Goal: Answer question/provide support: Share knowledge or assist other users

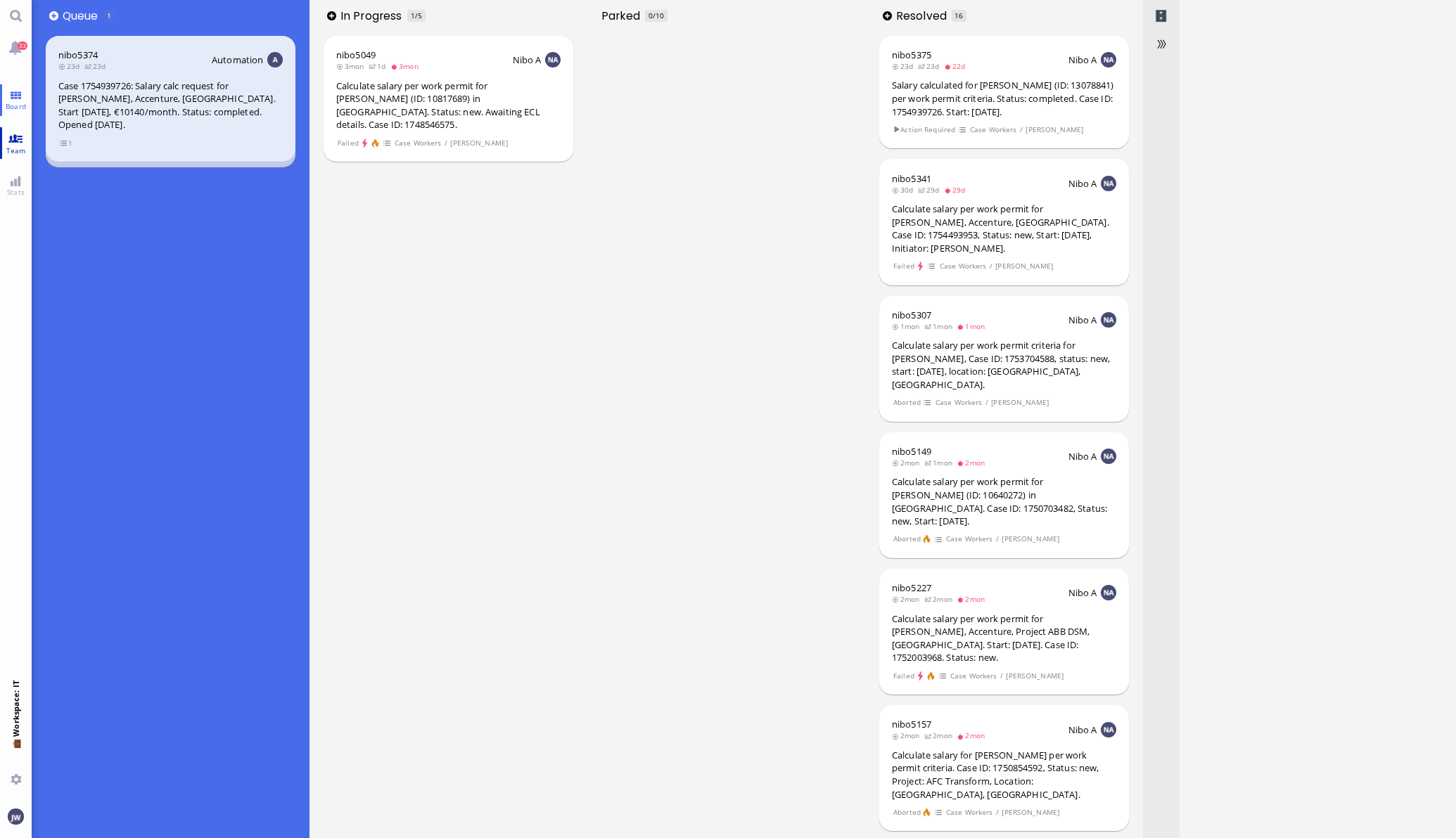
click at [4, 151] on span "Team" at bounding box center [16, 151] width 27 height 10
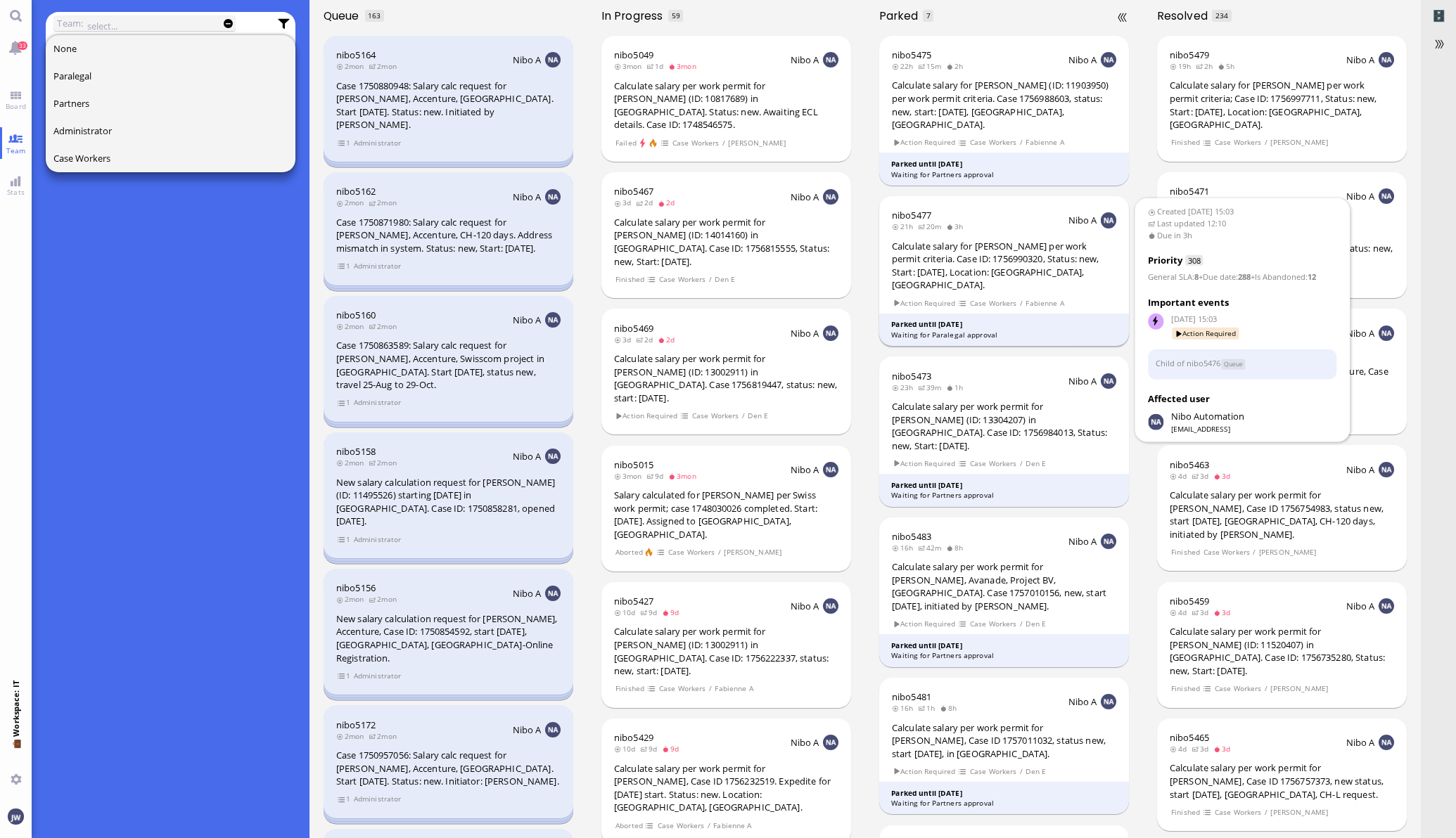
drag, startPoint x: 1027, startPoint y: 282, endPoint x: 1010, endPoint y: 260, distance: 27.8
click at [1010, 260] on div "nibo5477 21h 20m 3h Nibo A Calculate salary for [PERSON_NAME] per work permit c…" at bounding box center [1004, 271] width 251 height 150
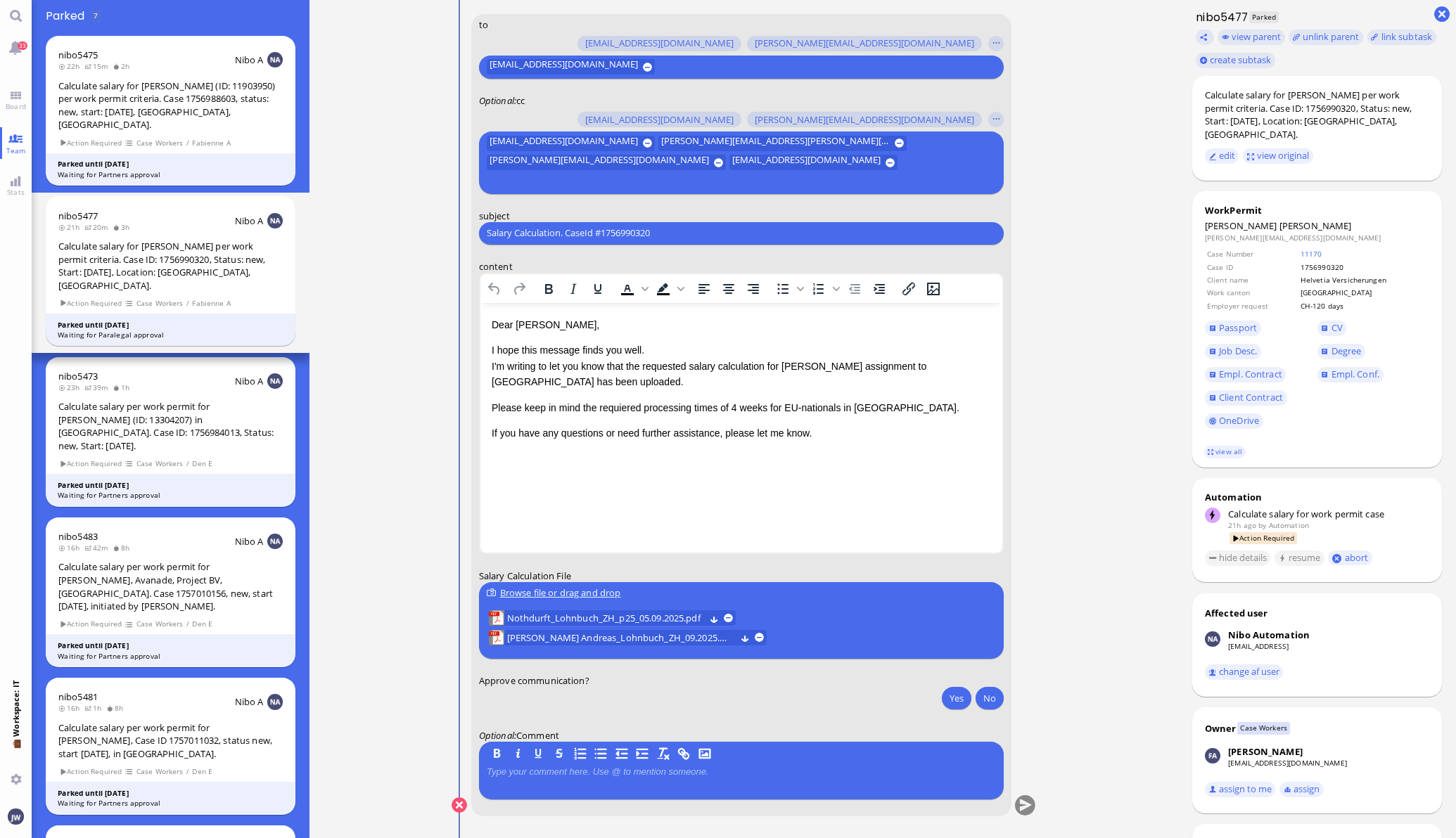
scroll to position [-87, 0]
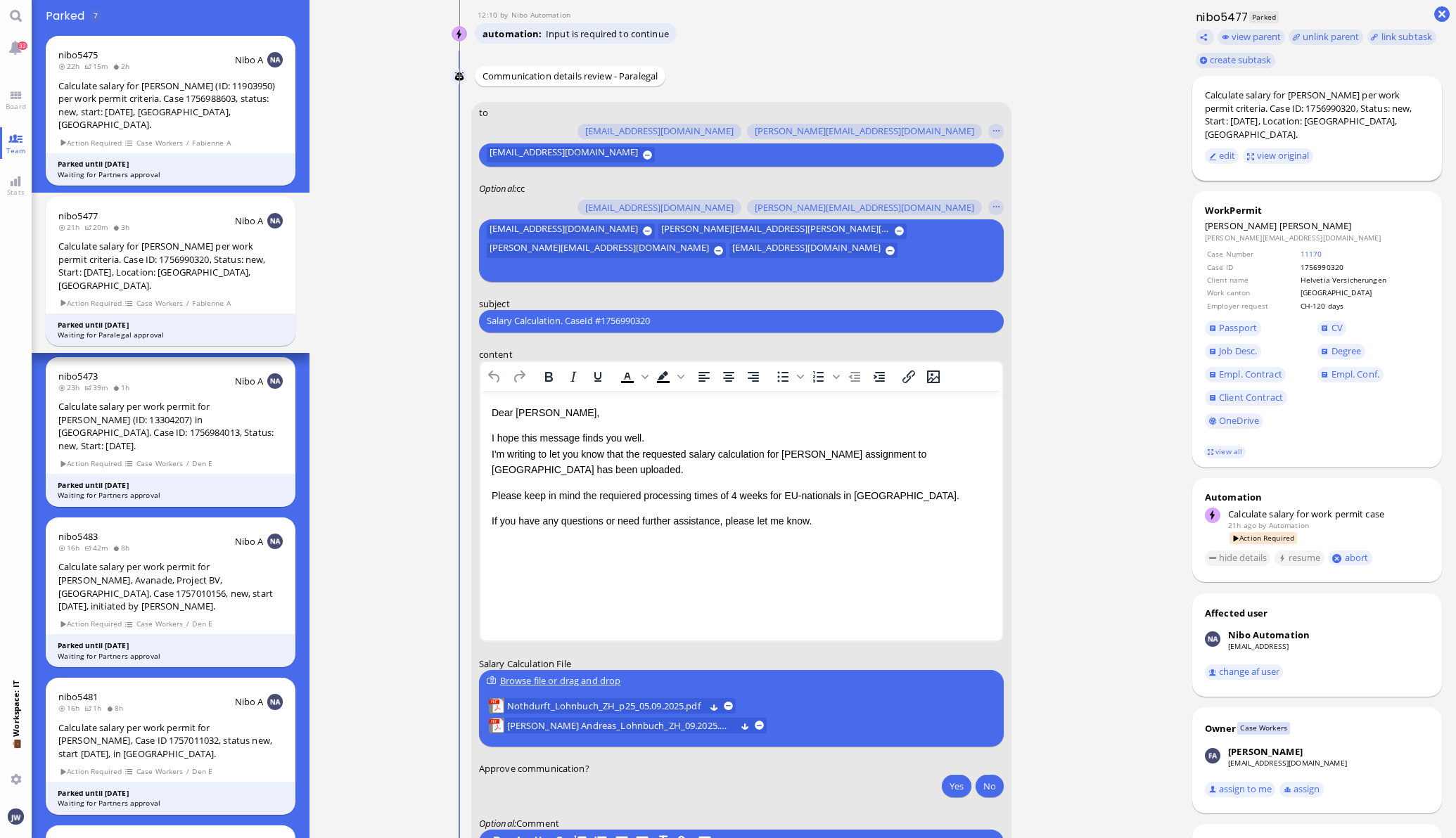
click at [1341, 92] on div "Calculate salary for [PERSON_NAME] per work permit criteria. Case ID: 175699032…" at bounding box center [1317, 115] width 224 height 52
copy div "[PERSON_NAME]"
drag, startPoint x: 1073, startPoint y: 549, endPoint x: 425, endPoint y: 73, distance: 804.0
click at [1073, 549] on ticket "[DATE] 15:03 by Automation Automation Calculate eligible salary for work permit…" at bounding box center [743, 419] width 869 height 838
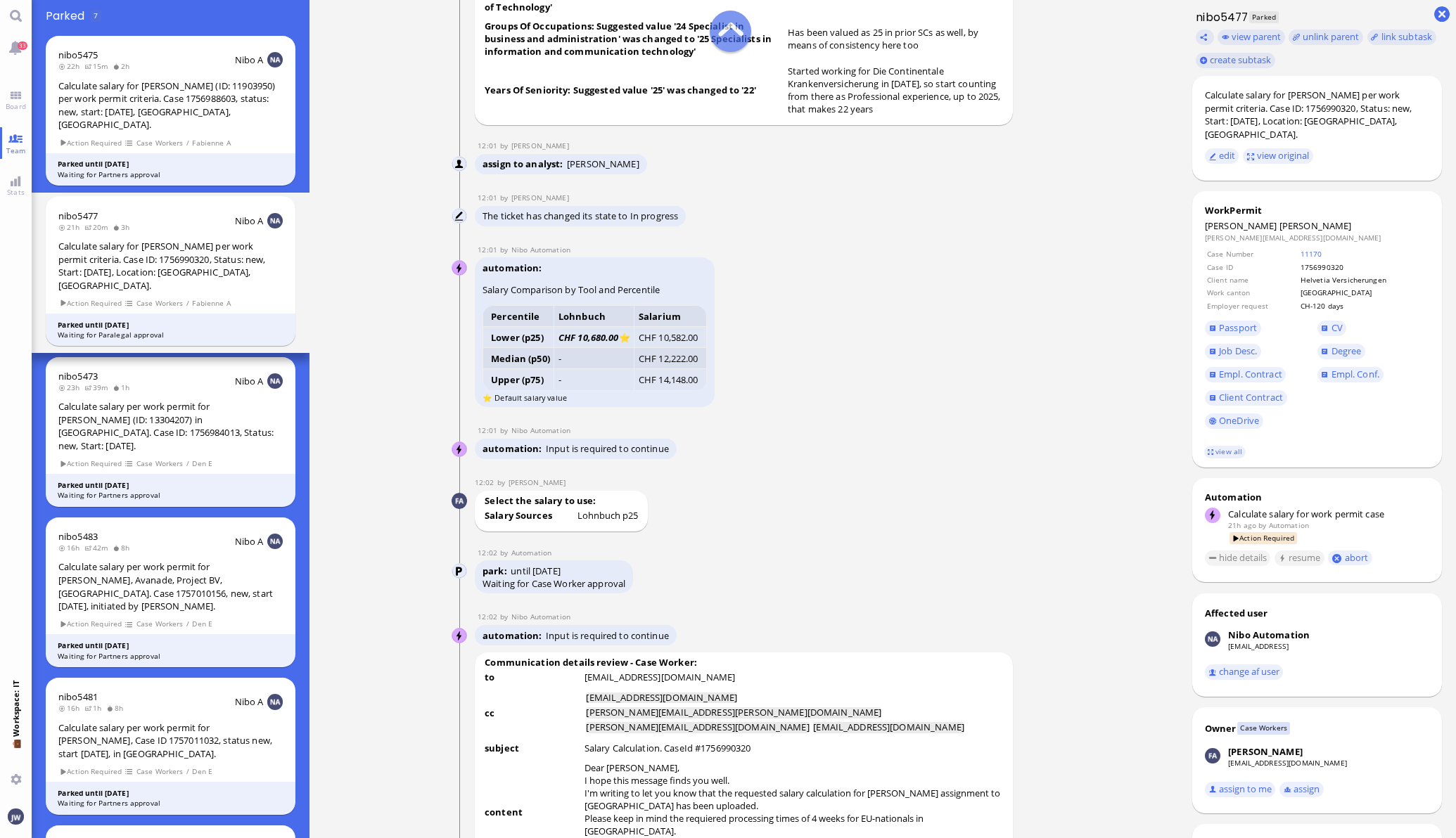
scroll to position [-1405, 0]
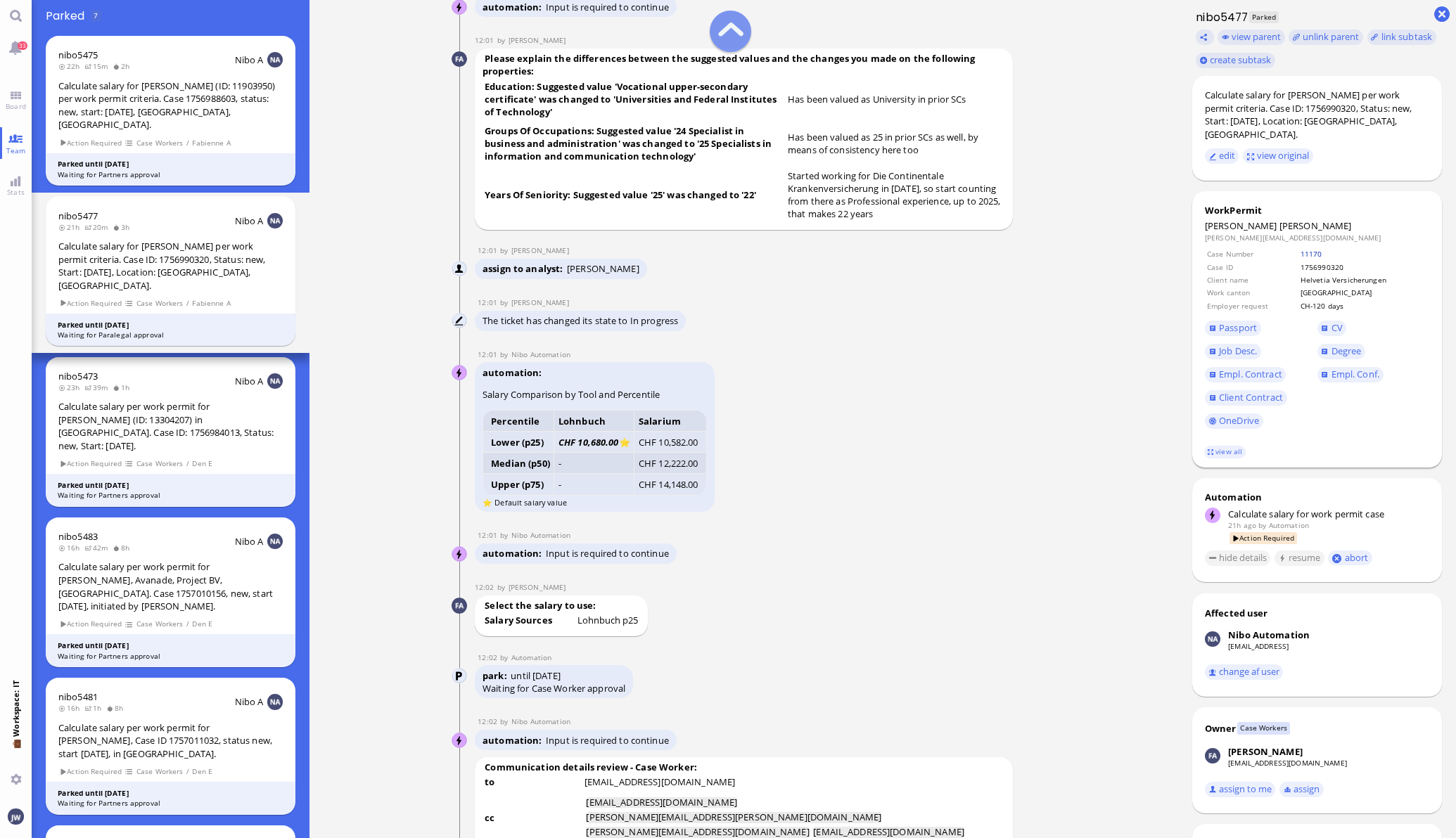
click at [1302, 249] on link "11170" at bounding box center [1312, 254] width 22 height 10
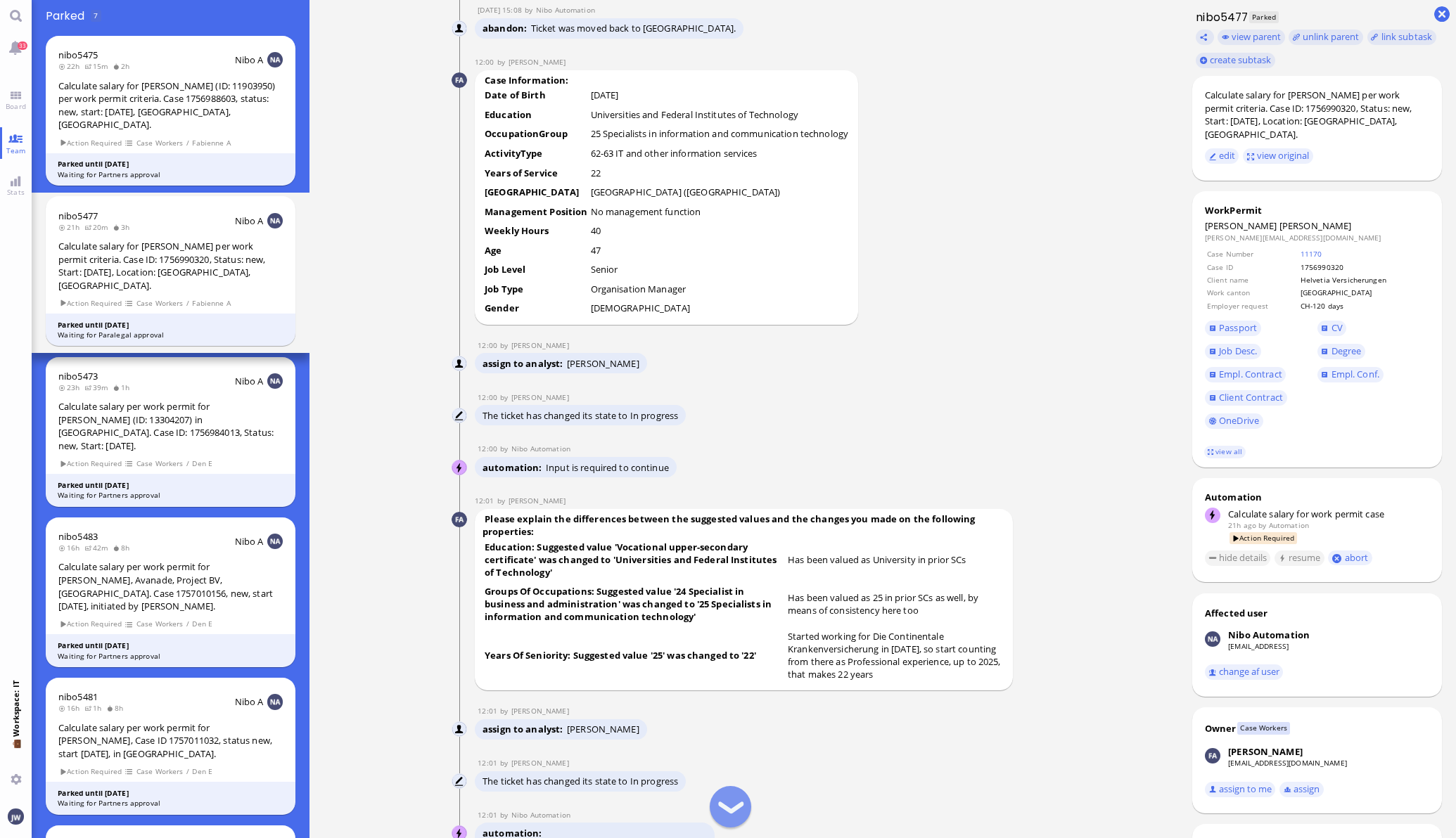
scroll to position [-1845, 0]
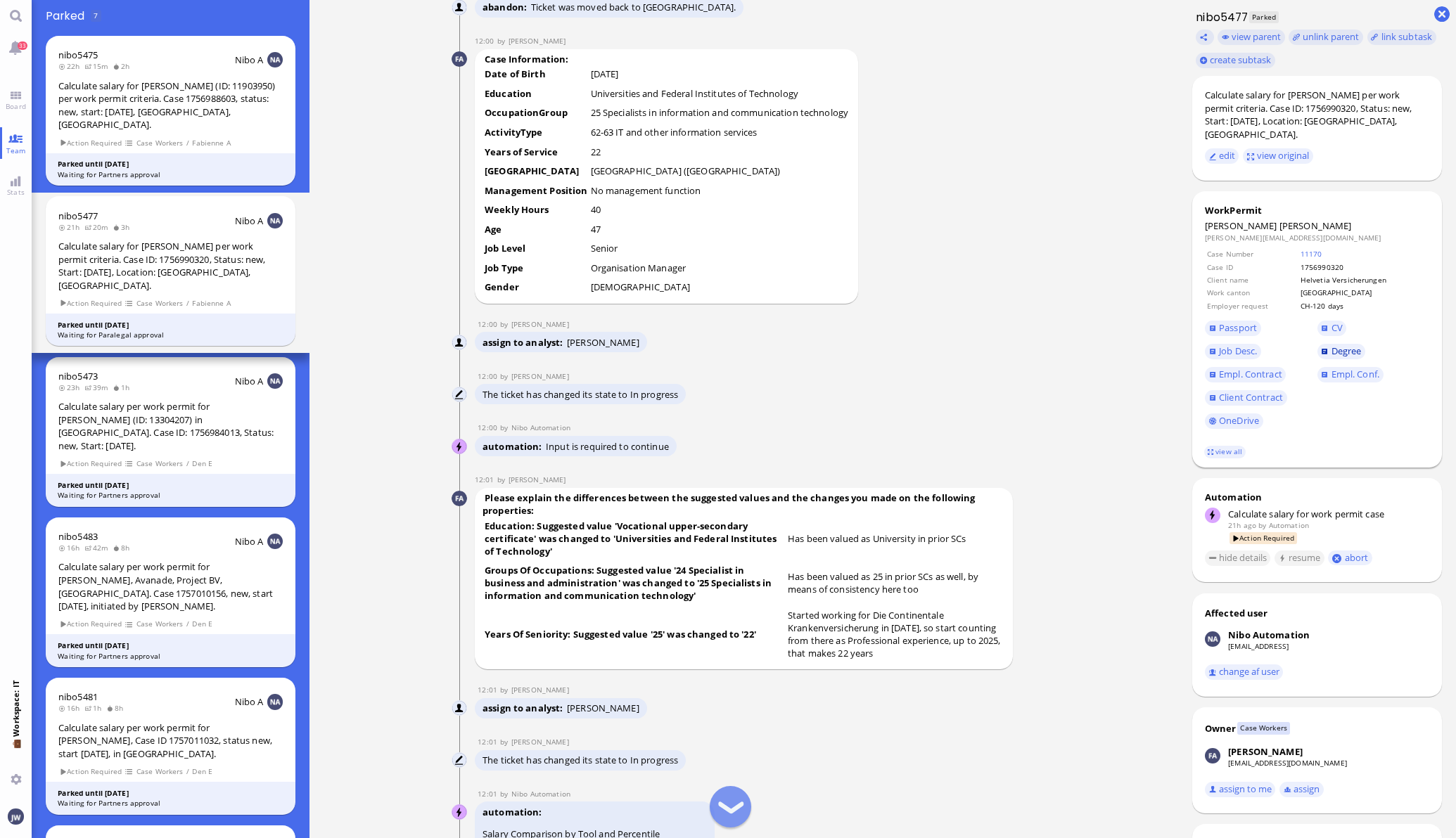
click at [1337, 345] on span "Degree" at bounding box center [1347, 351] width 30 height 12
click at [1318, 321] on link "CV" at bounding box center [1333, 328] width 30 height 16
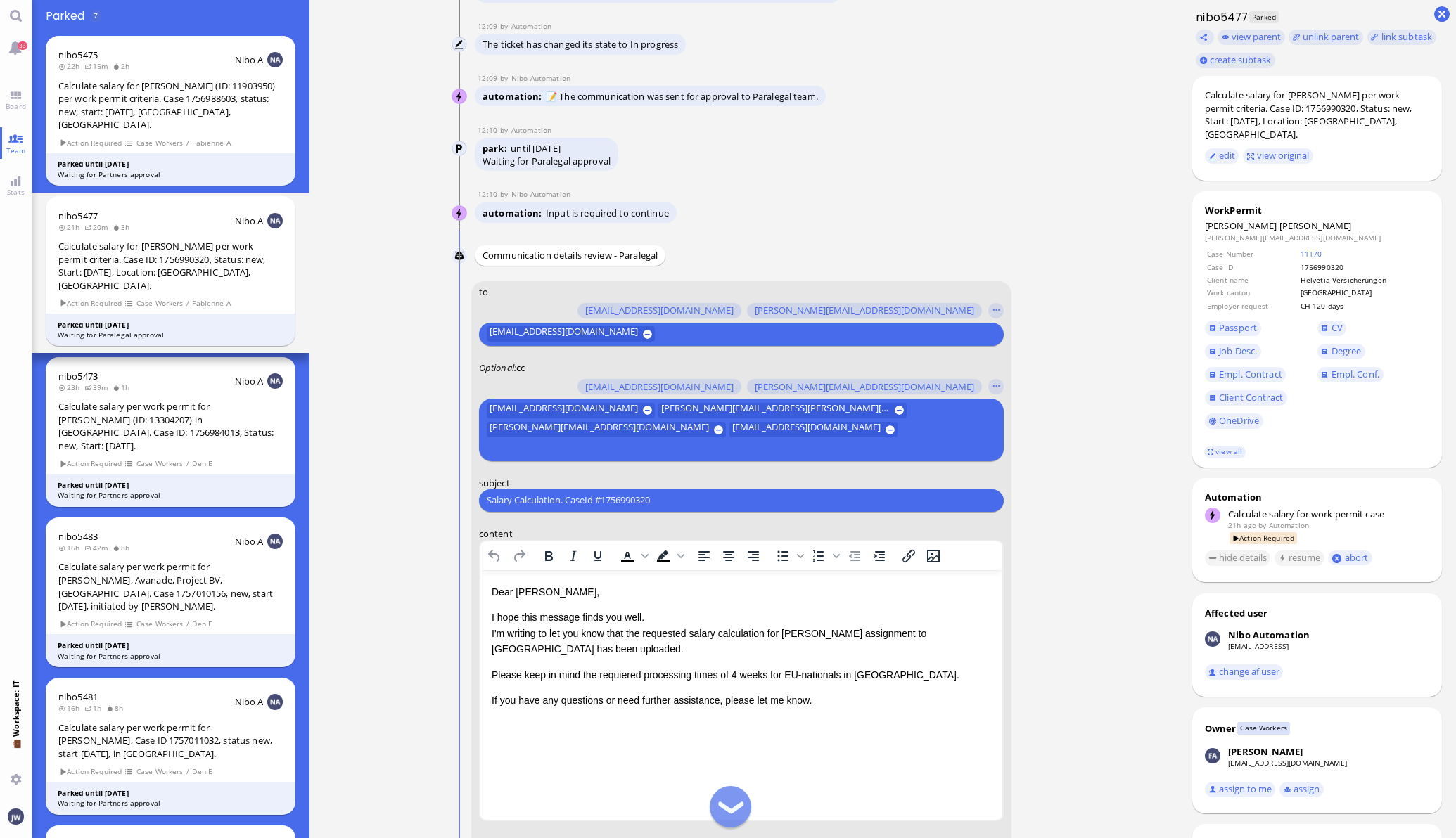
scroll to position [-175, 0]
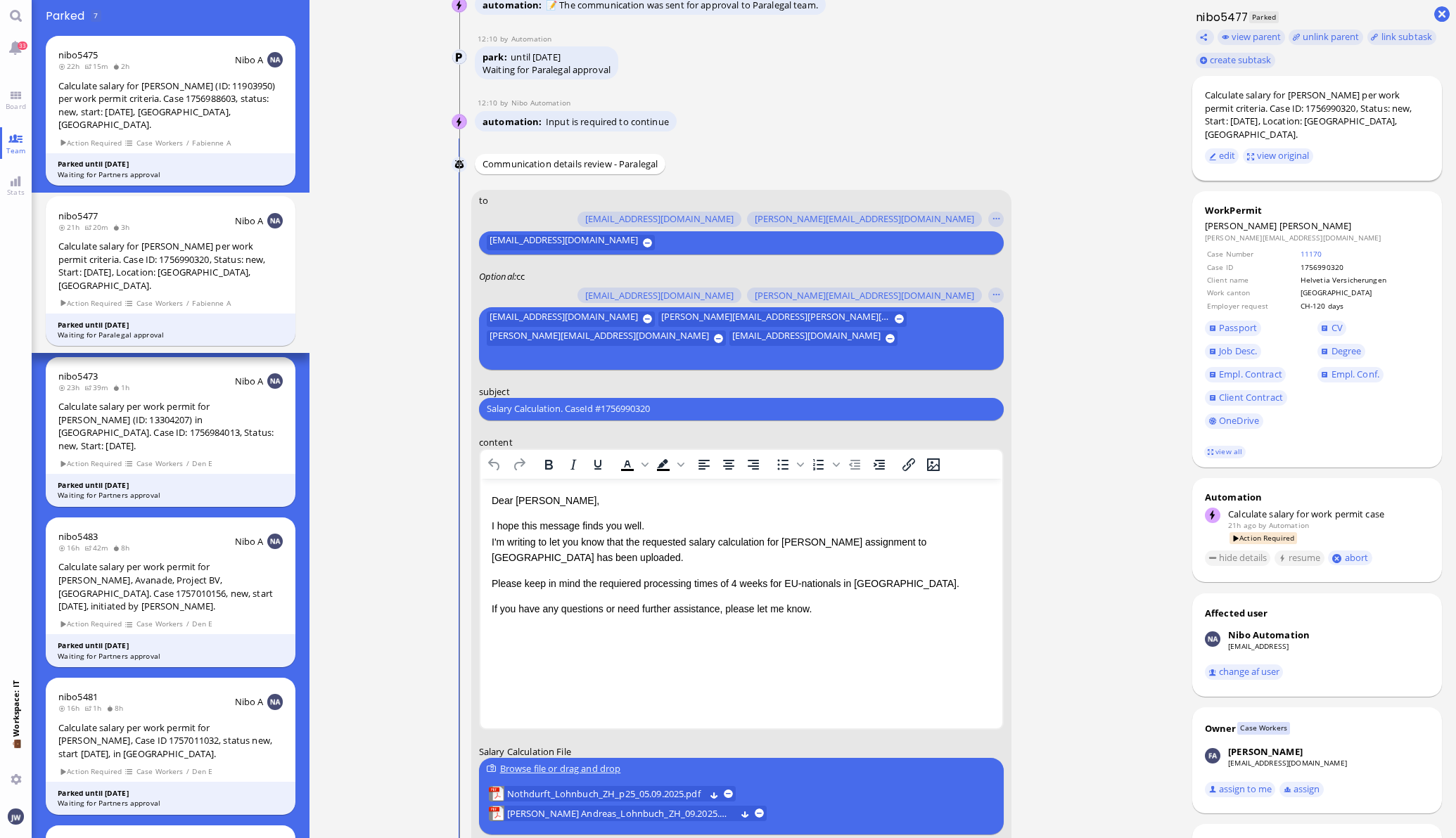
click at [1332, 96] on div "Calculate salary for [PERSON_NAME] per work permit criteria. Case ID: 175699032…" at bounding box center [1317, 115] width 224 height 52
copy div "[PERSON_NAME]"
click at [689, 412] on input "Salary Calculation. CaseId #1756990320" at bounding box center [742, 409] width 509 height 15
paste input "PazPerTout new case: [PERSON_NAME] (1756990320 / 11903950), Employer Request: C…"
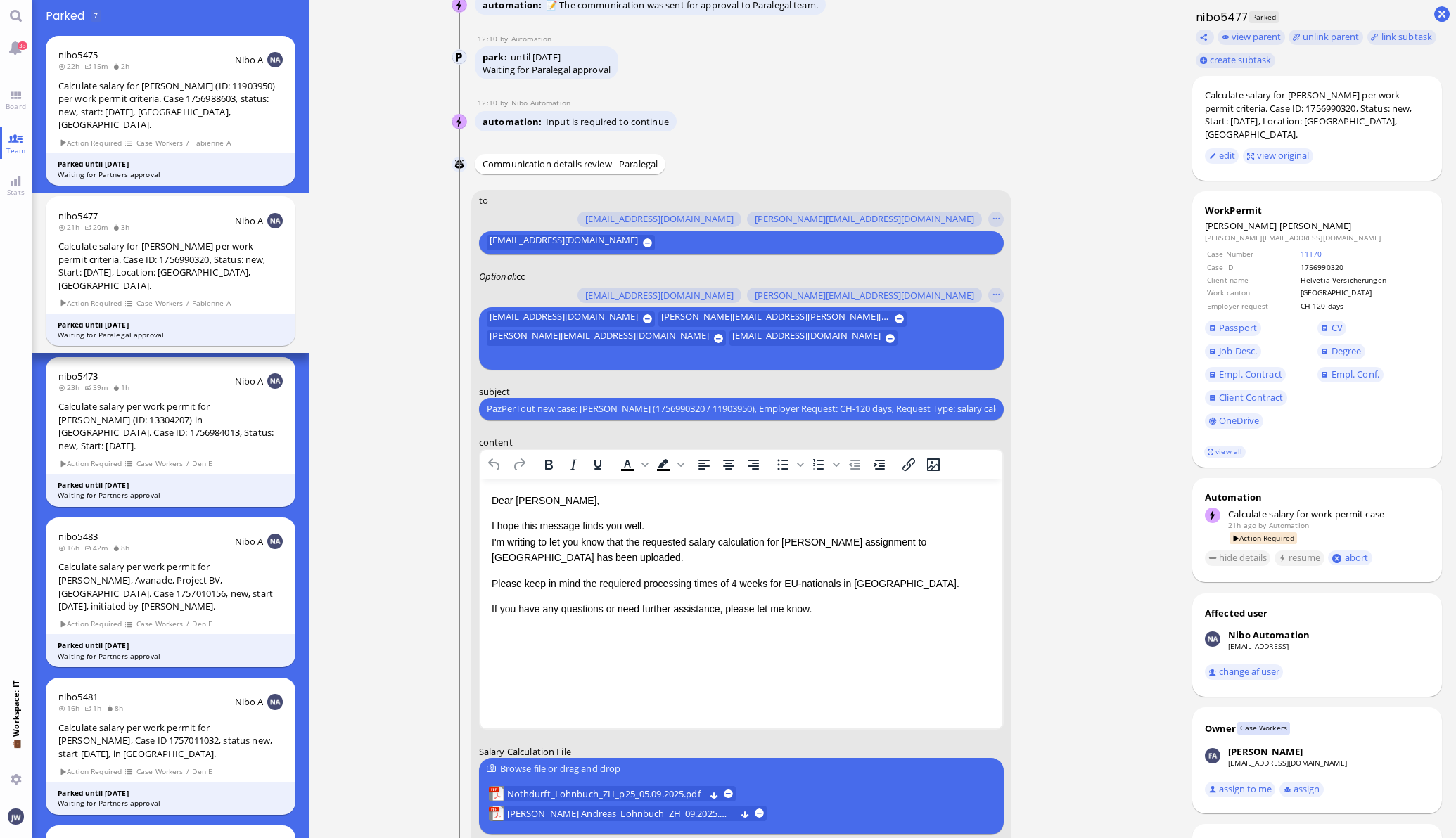
scroll to position [0, 56]
type input "PazPerTout new case: [PERSON_NAME] (1756990320 / 11903950), Employer Request: C…"
click at [1084, 459] on ticket "[DATE] 15:03 by Automation Automation Calculate eligible salary for work permit…" at bounding box center [743, 419] width 869 height 838
click at [849, 350] on input "text" at bounding box center [740, 357] width 506 height 15
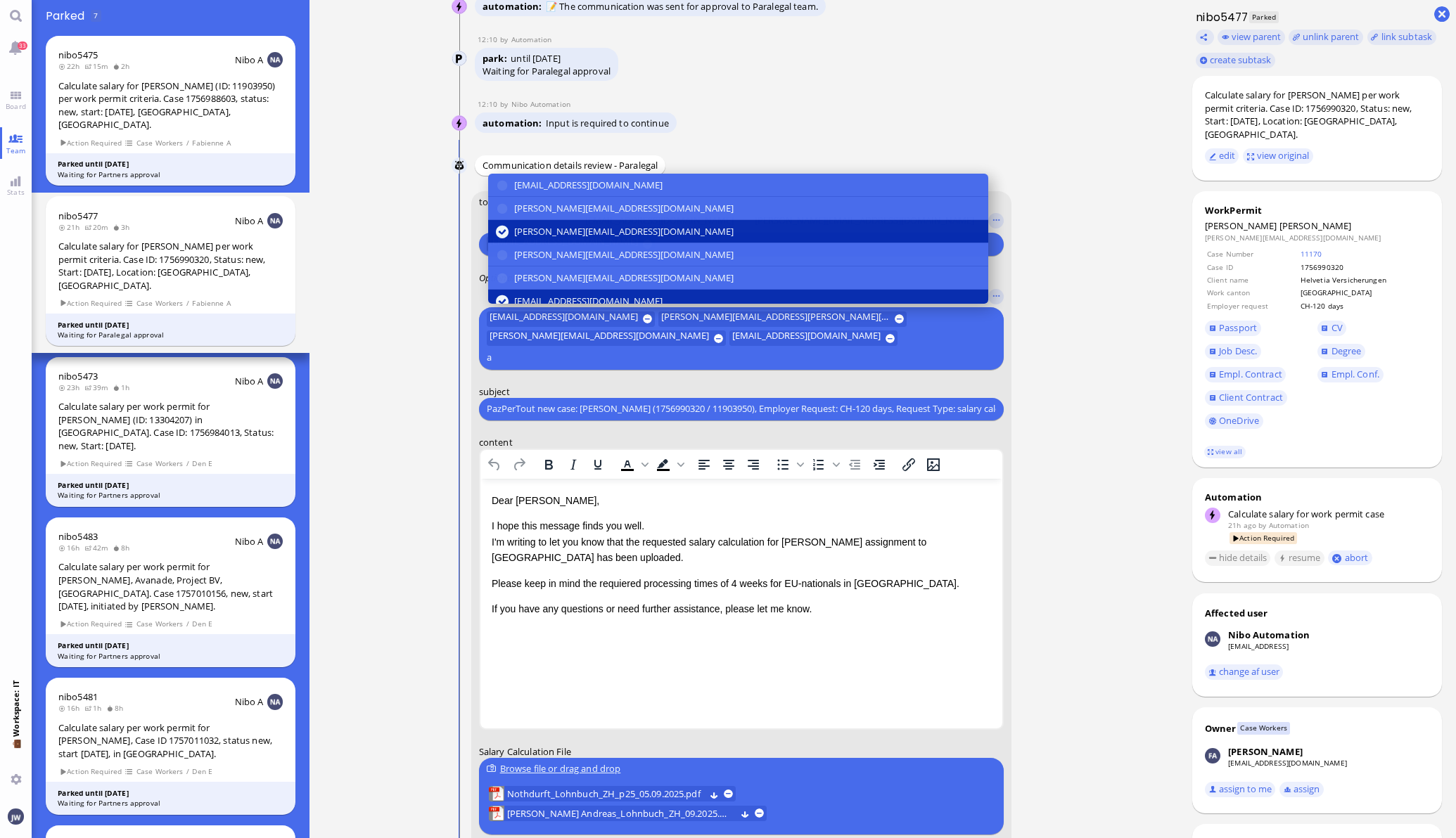
scroll to position [-174, 0]
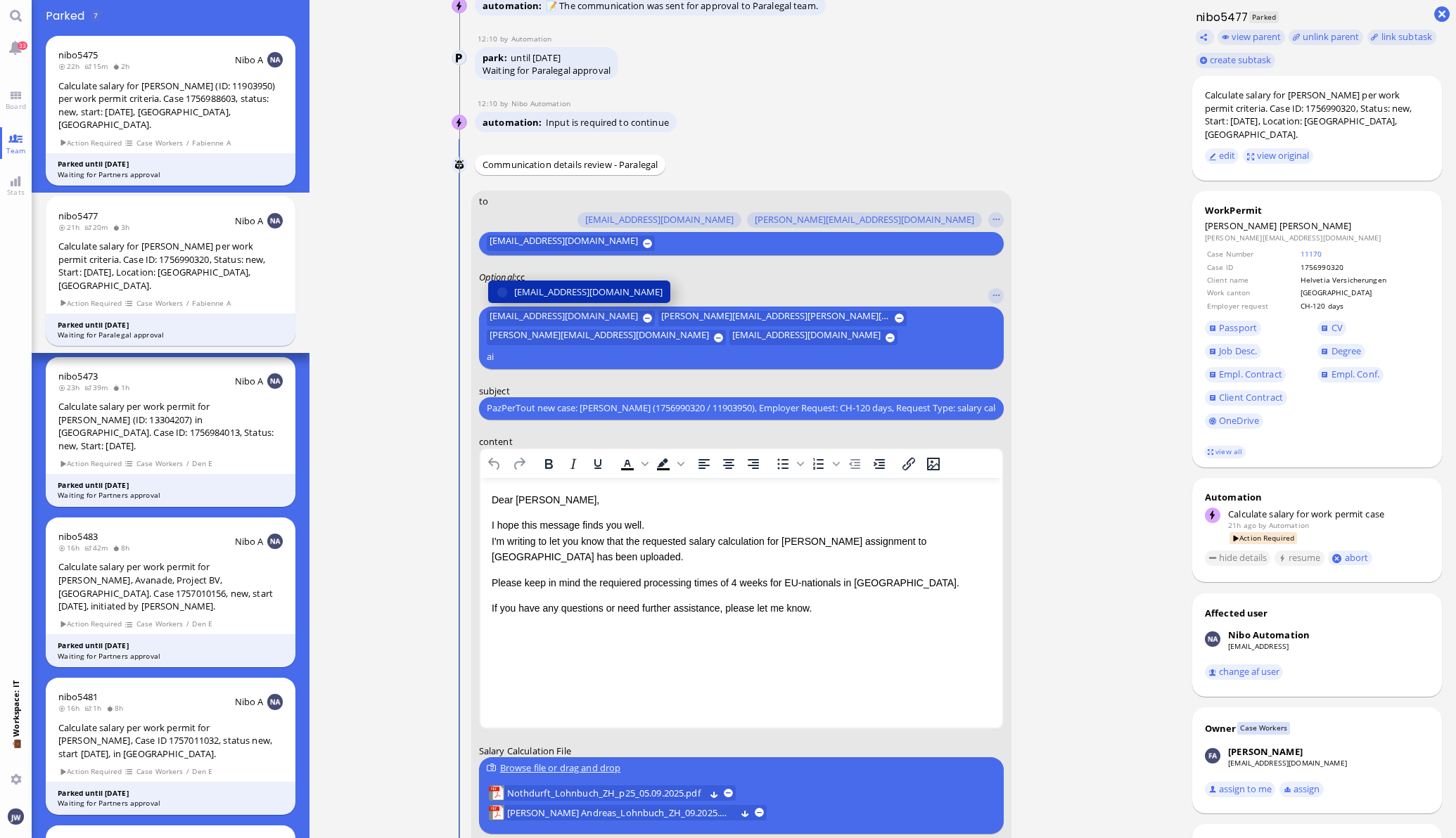
type input "ai"
click at [653, 300] on span "[EMAIL_ADDRESS][DOMAIN_NAME]" at bounding box center [589, 292] width 148 height 15
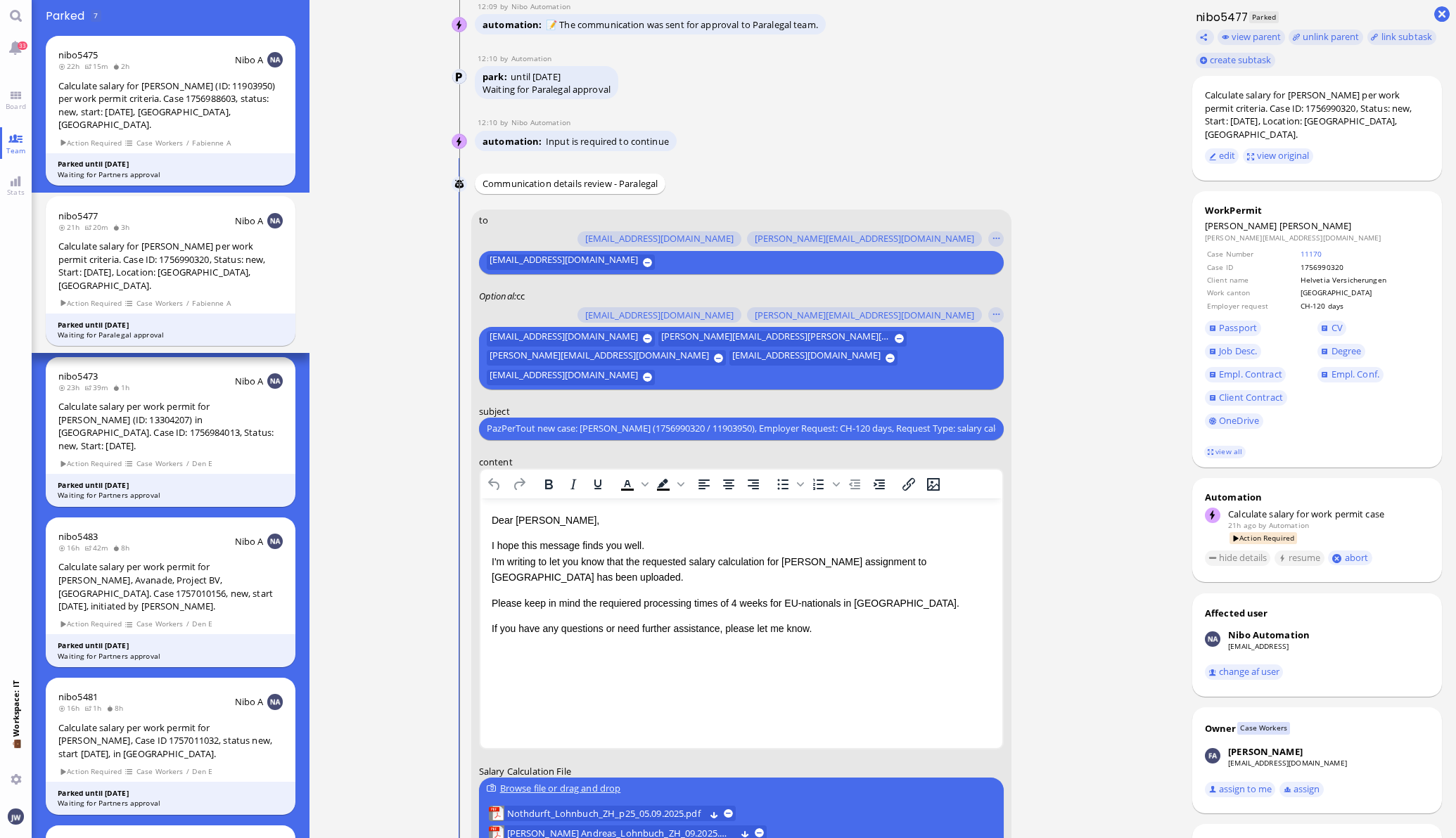
scroll to position [0, 0]
click at [612, 602] on p "Please keep in mind the requiered processing times of 4 weeks for EU-nationals …" at bounding box center [741, 602] width 500 height 16
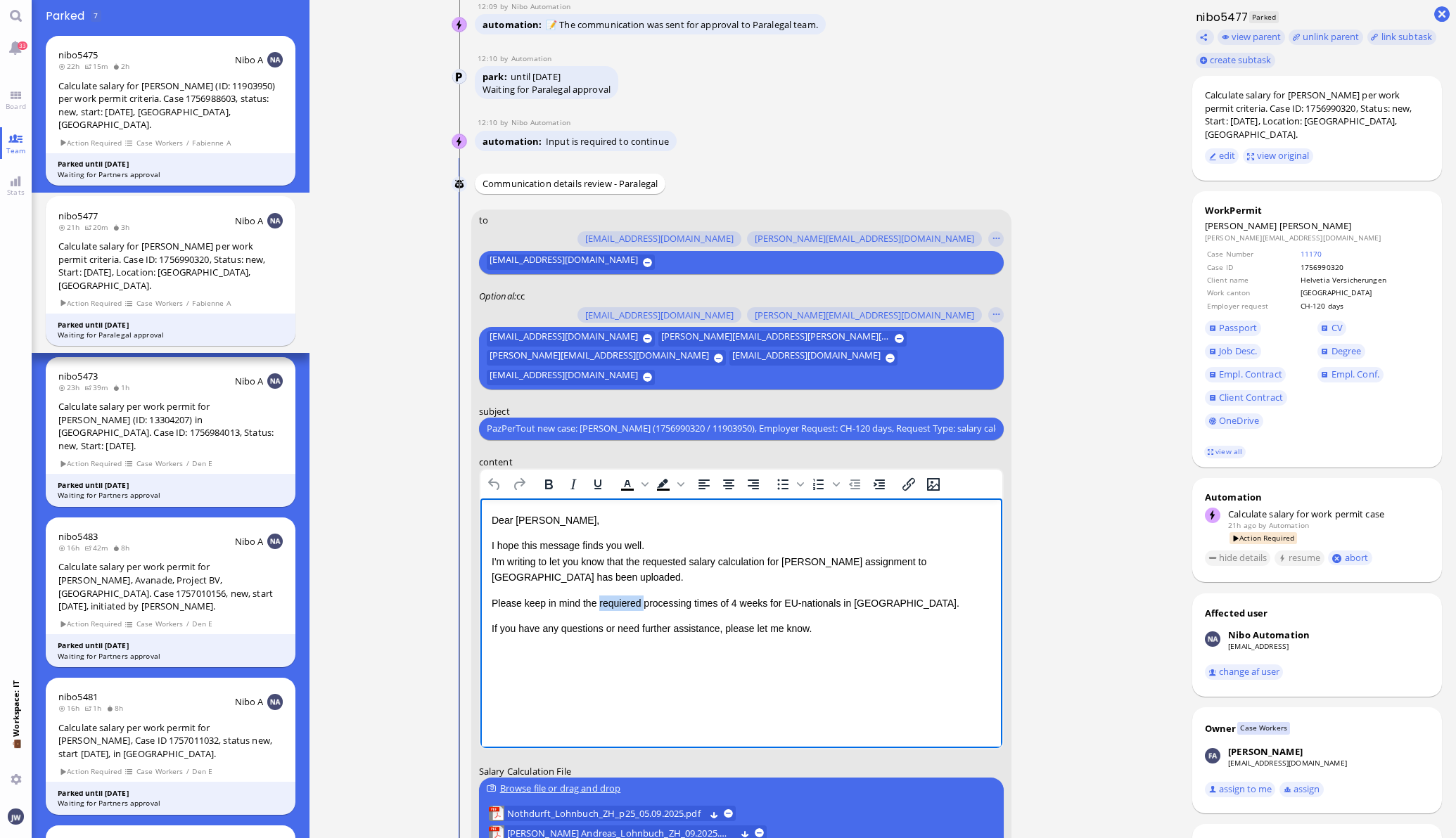
click at [612, 602] on p "Please keep in mind the requiered processing times of 4 weeks for EU-nationals …" at bounding box center [741, 602] width 500 height 16
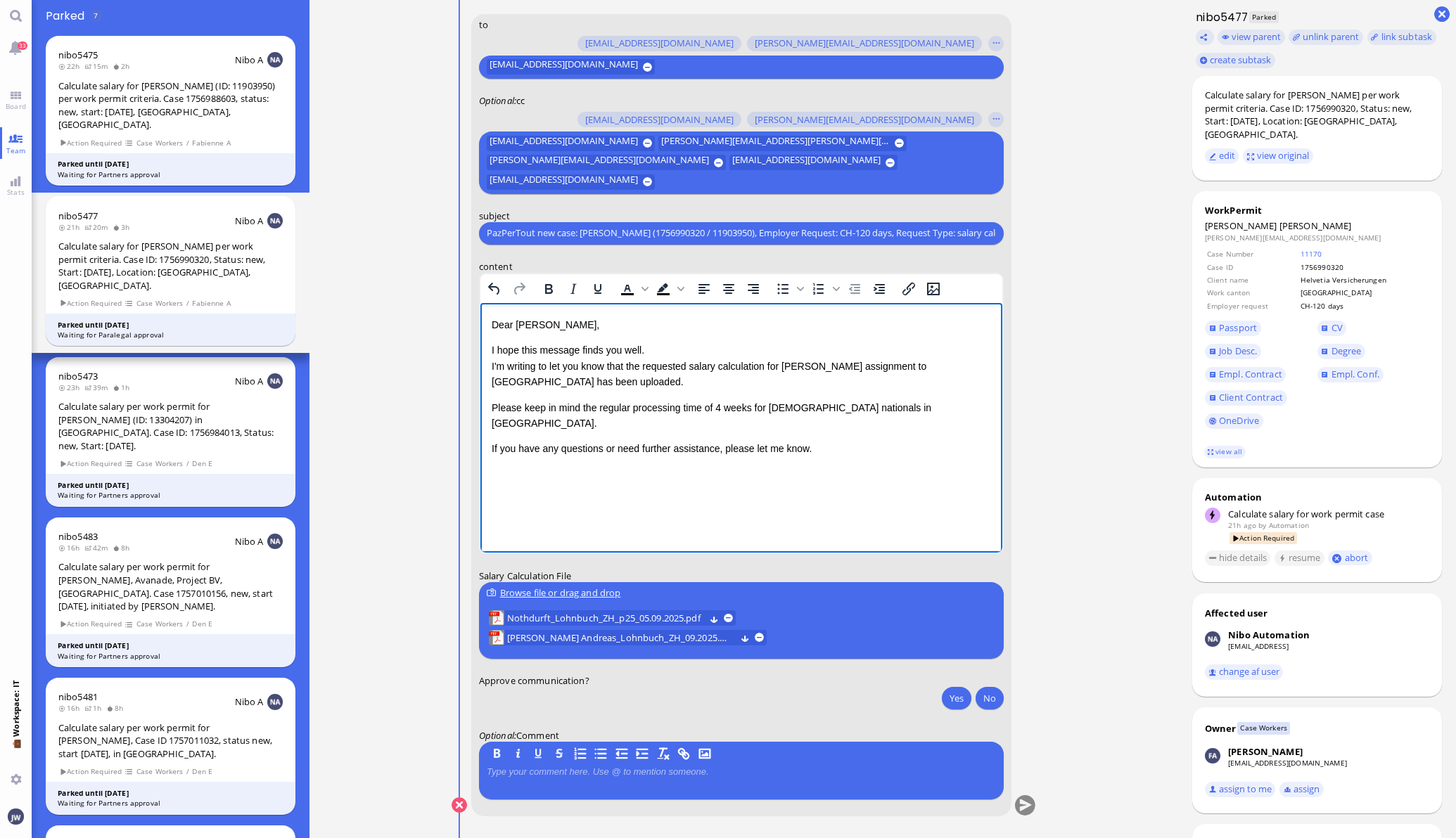
click at [543, 385] on p "I hope this message finds you well. I'm writing to let you know that the reques…" at bounding box center [741, 365] width 500 height 47
click at [550, 777] on p at bounding box center [742, 772] width 509 height 11
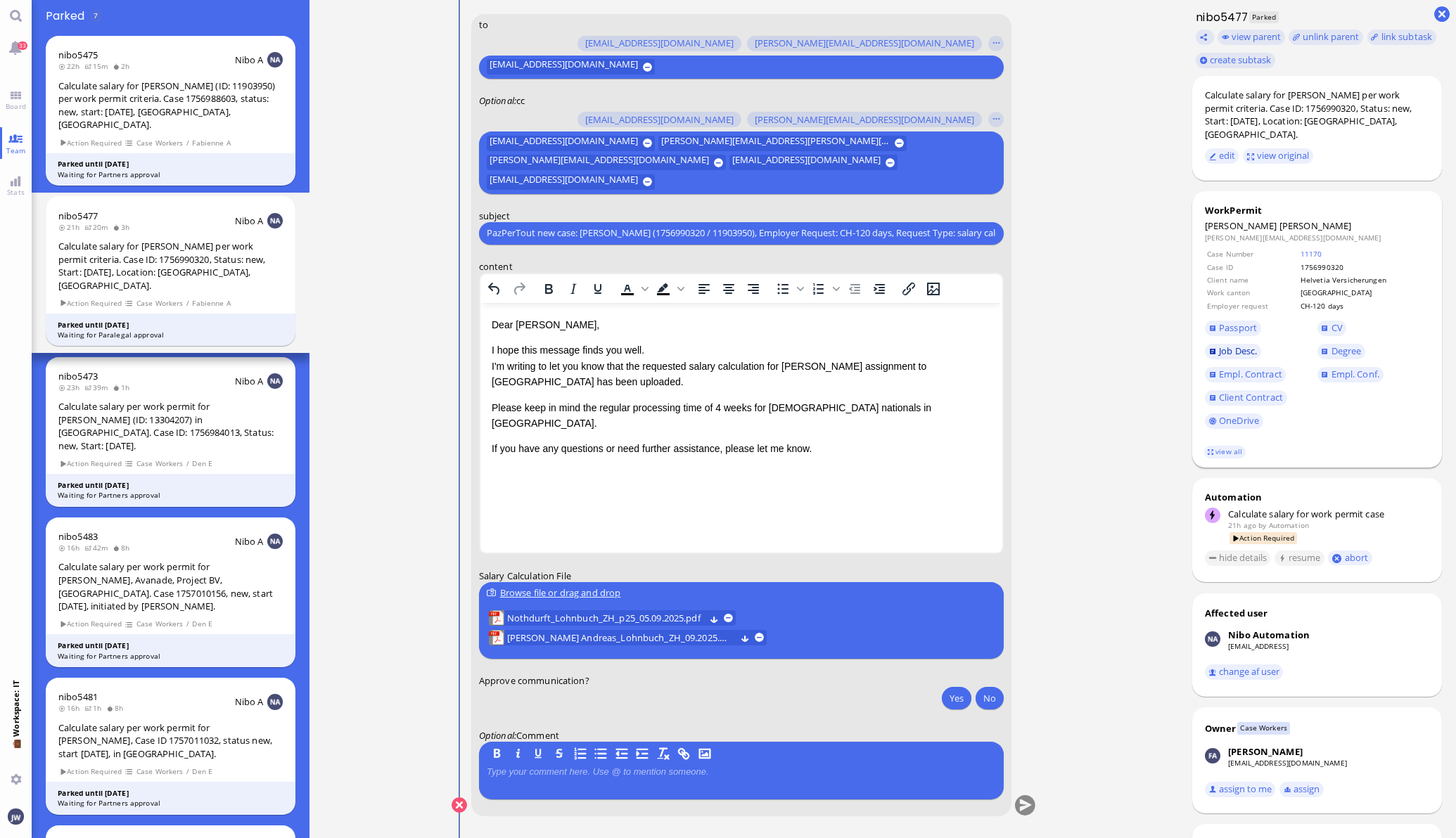
click at [1234, 345] on span "Job Desc." at bounding box center [1238, 351] width 38 height 12
click at [1341, 368] on span "Empl. Conf." at bounding box center [1355, 374] width 48 height 12
click at [587, 772] on p at bounding box center [742, 772] width 509 height 11
click at [608, 772] on p "Include [PERSON_NAME]'s feedback regarding BS calculation." at bounding box center [742, 772] width 509 height 11
drag, startPoint x: 616, startPoint y: 770, endPoint x: 714, endPoint y: 814, distance: 107.4
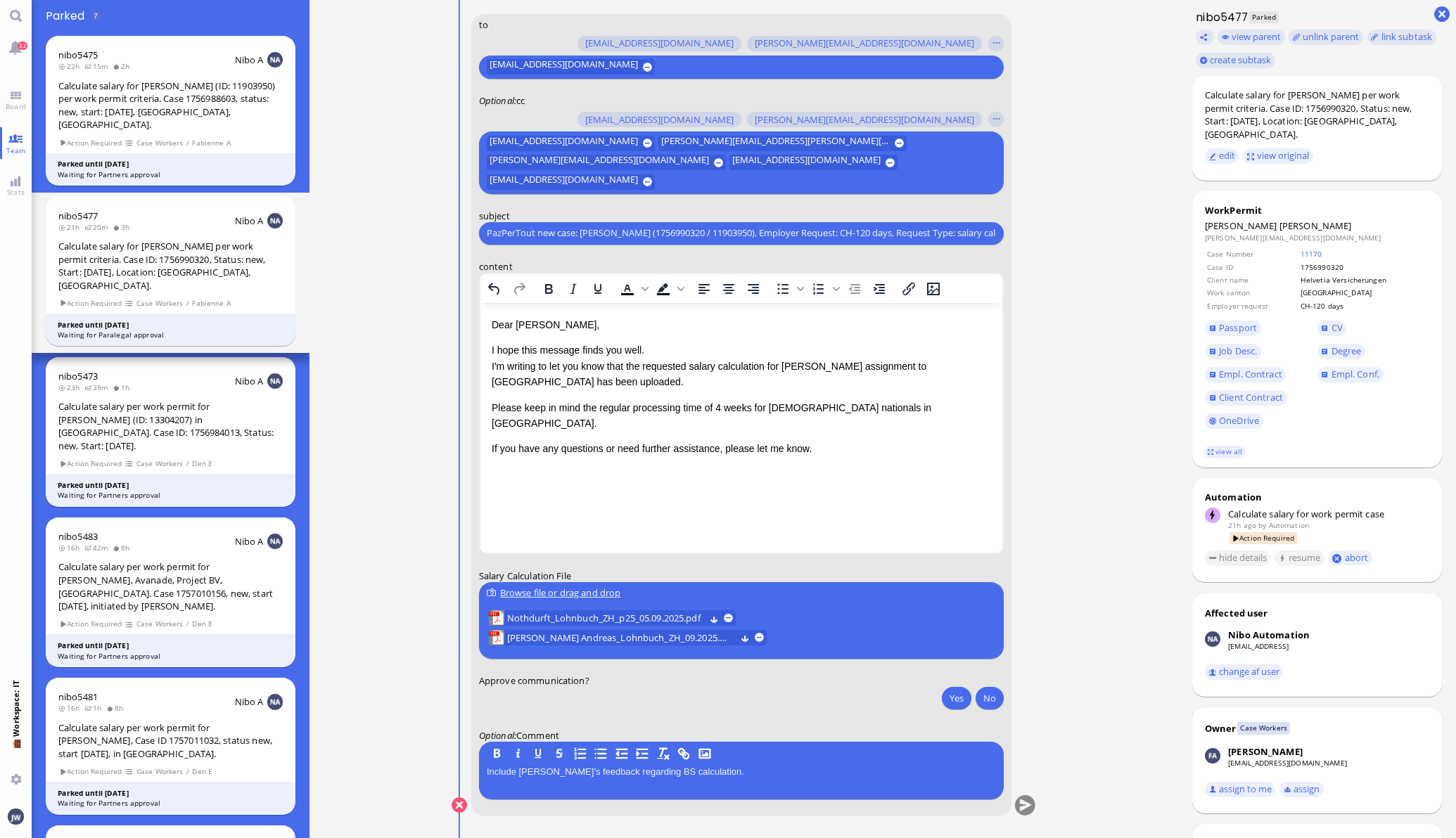
click at [714, 814] on form "to [PERSON_NAME][EMAIL_ADDRESS][DOMAIN_NAME] [DOMAIN_NAME][EMAIL_ADDRESS][DOMAI…" at bounding box center [741, 415] width 541 height 802
click at [957, 698] on button "Yes" at bounding box center [957, 698] width 30 height 23
click at [728, 616] on button at bounding box center [728, 619] width 9 height 9
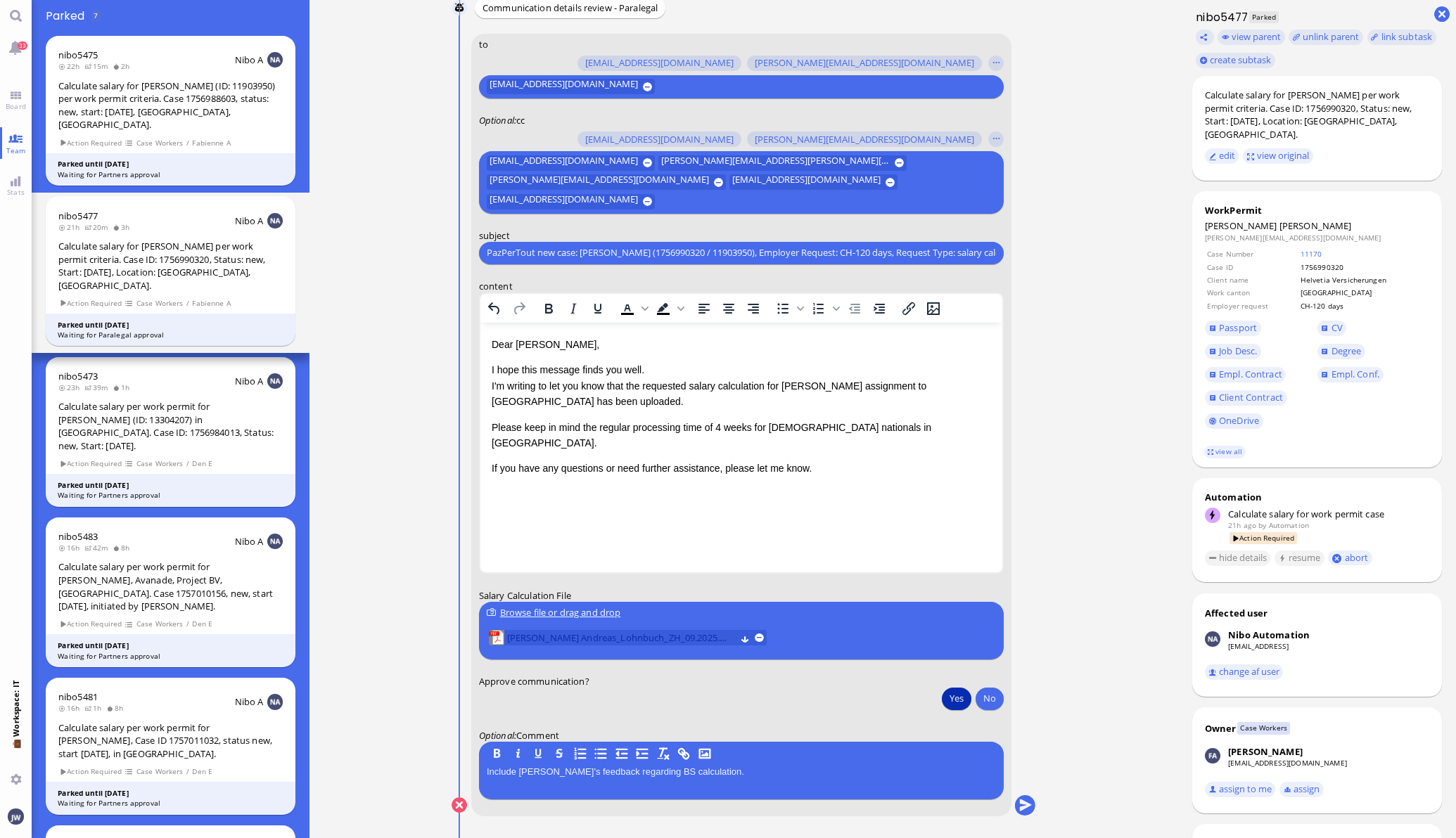
click at [614, 634] on span "[PERSON_NAME] Andreas_Lohnbuch_ZH_09.2025.pdf" at bounding box center [621, 637] width 229 height 16
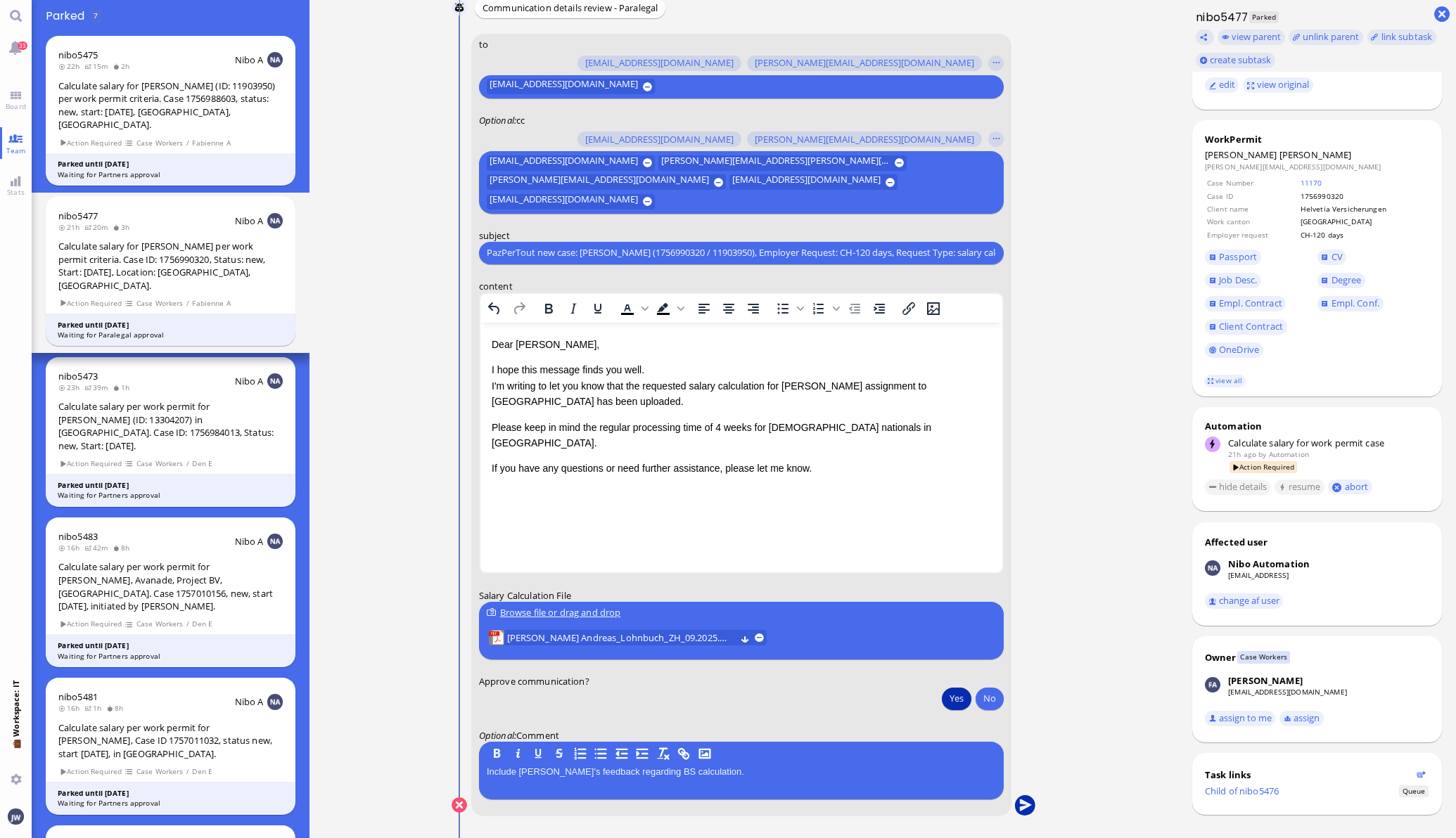
click at [1020, 805] on button "submit" at bounding box center [1024, 805] width 21 height 21
